Goal: Communication & Community: Connect with others

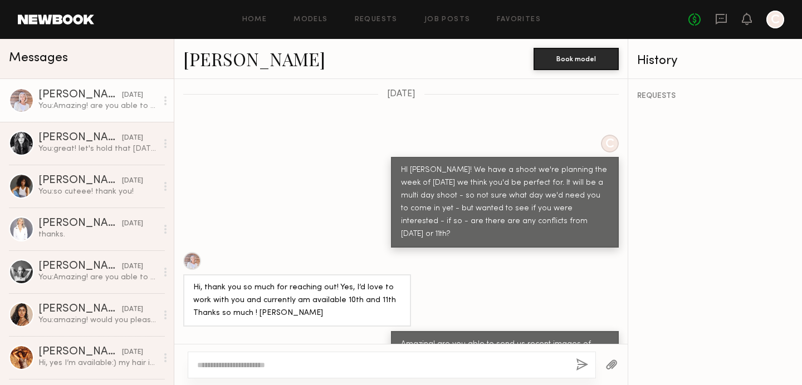
scroll to position [390, 0]
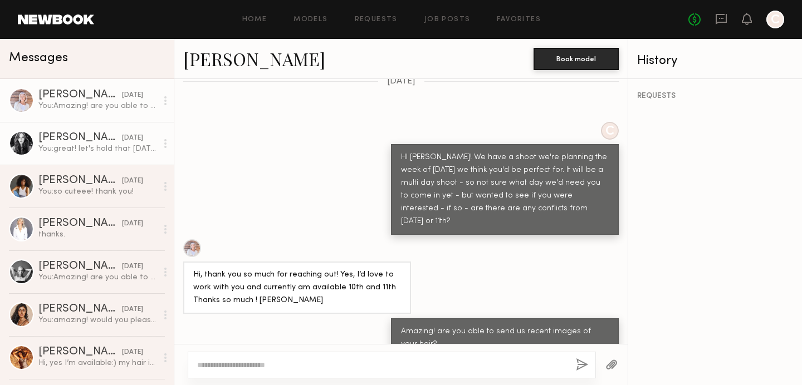
click at [122, 134] on div "[DATE]" at bounding box center [132, 138] width 21 height 11
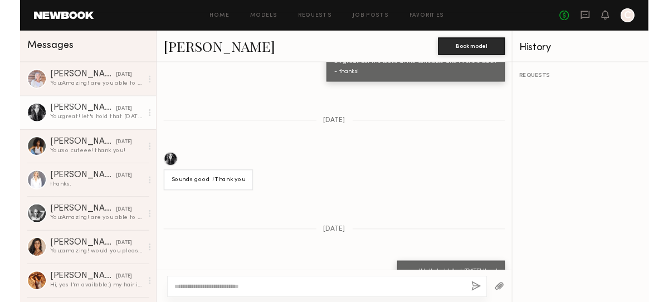
scroll to position [867, 0]
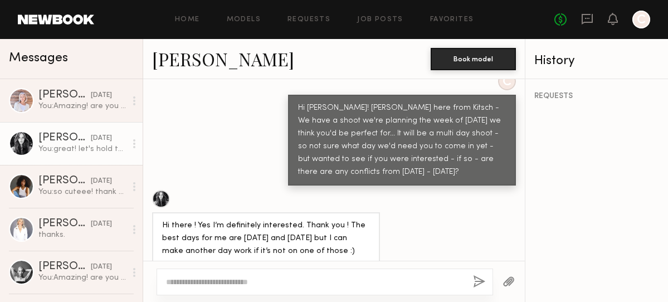
scroll to position [556, 0]
